Goal: Task Accomplishment & Management: Use online tool/utility

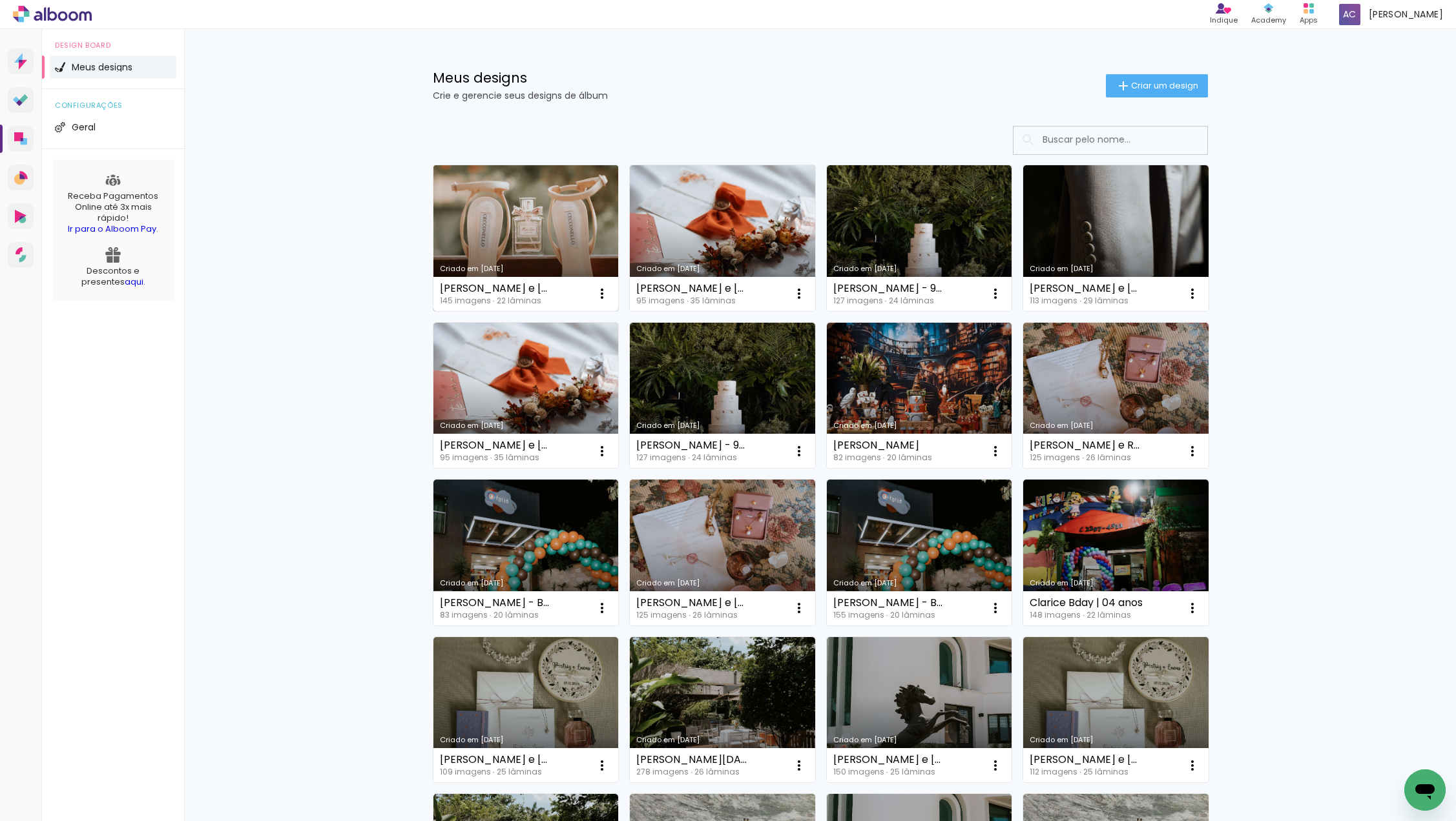
click at [505, 224] on link "Criado em [DATE]" at bounding box center [526, 238] width 185 height 146
